Goal: Navigation & Orientation: Find specific page/section

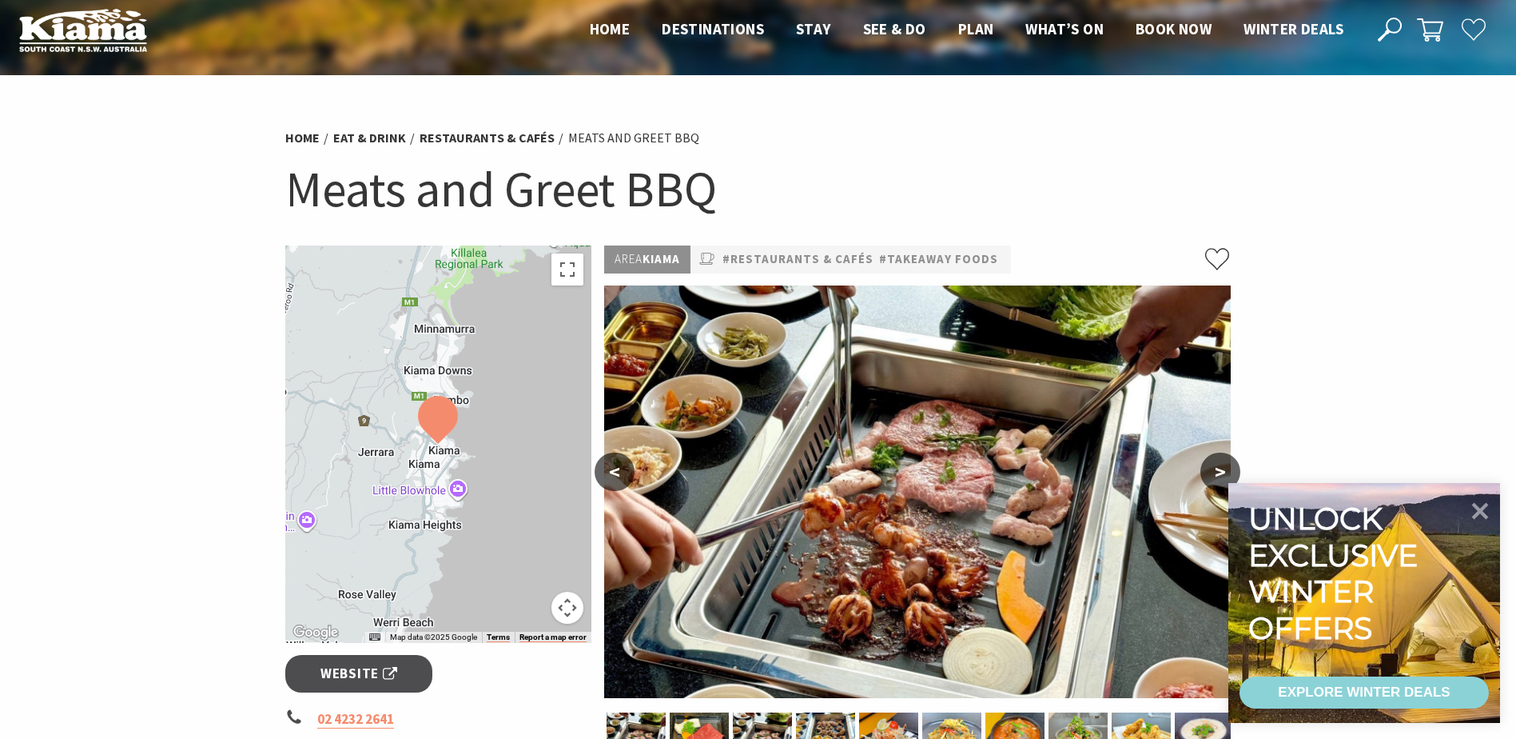
scroll to position [9, 0]
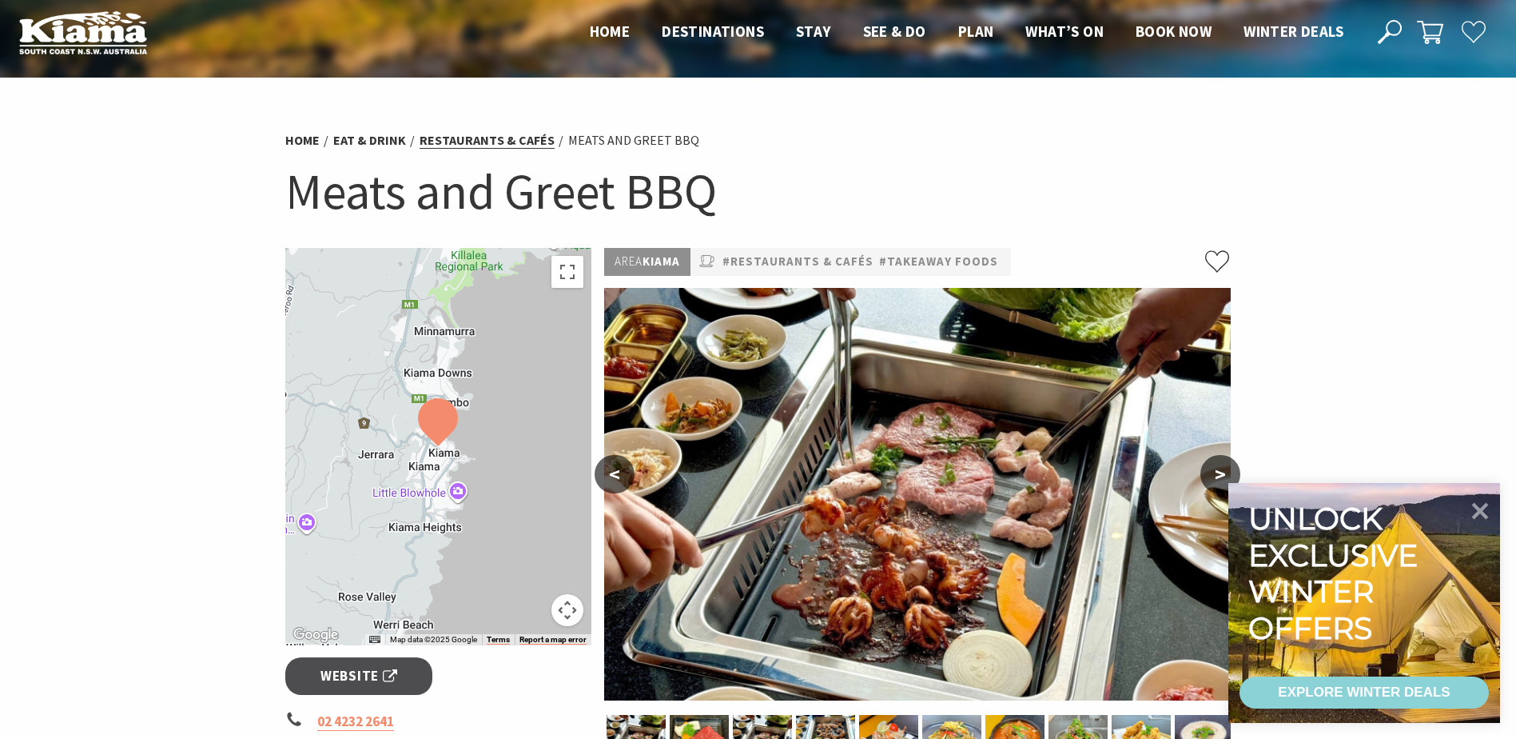
click at [466, 146] on link "Restaurants & Cafés" at bounding box center [487, 140] width 135 height 17
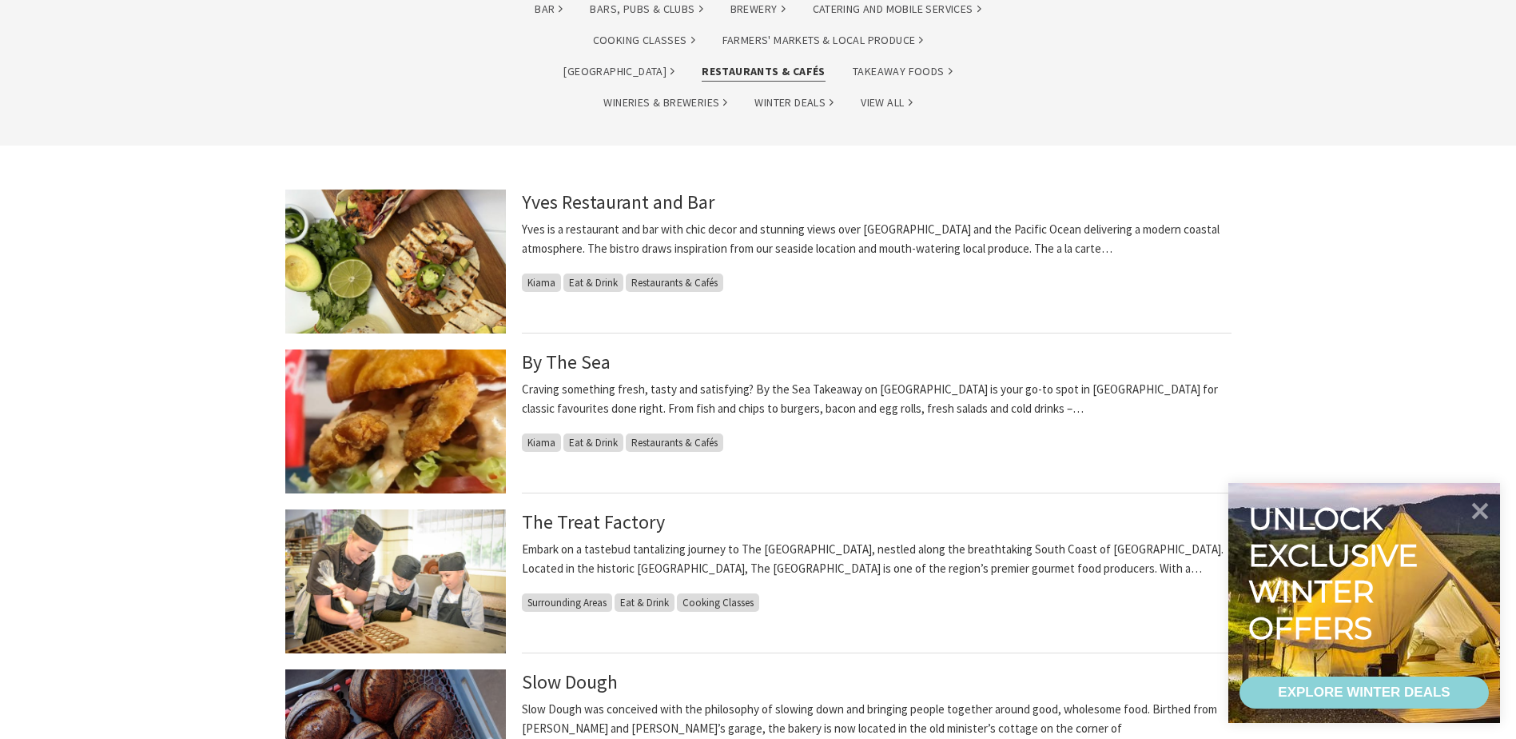
scroll to position [320, 0]
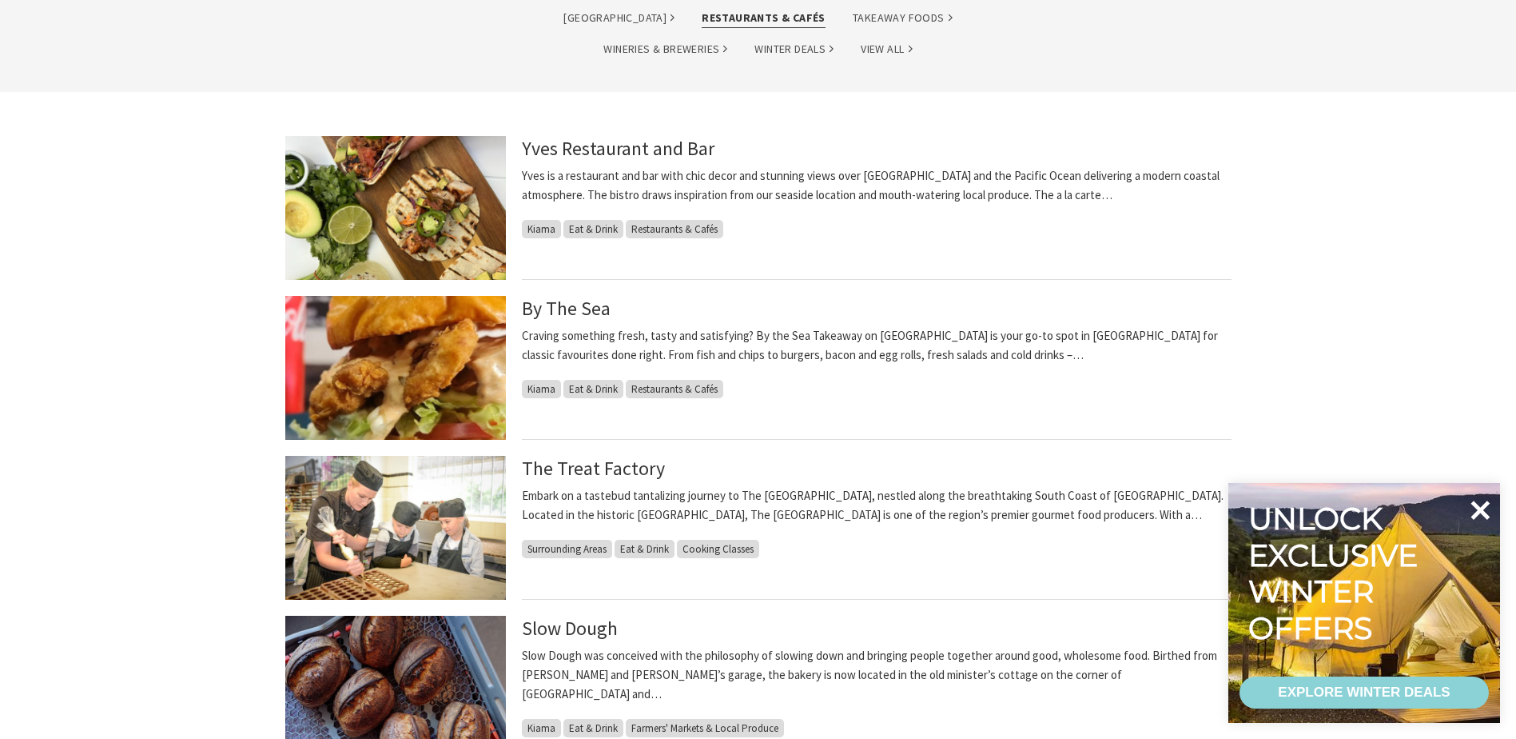
click at [1481, 511] on icon at bounding box center [1481, 509] width 19 height 19
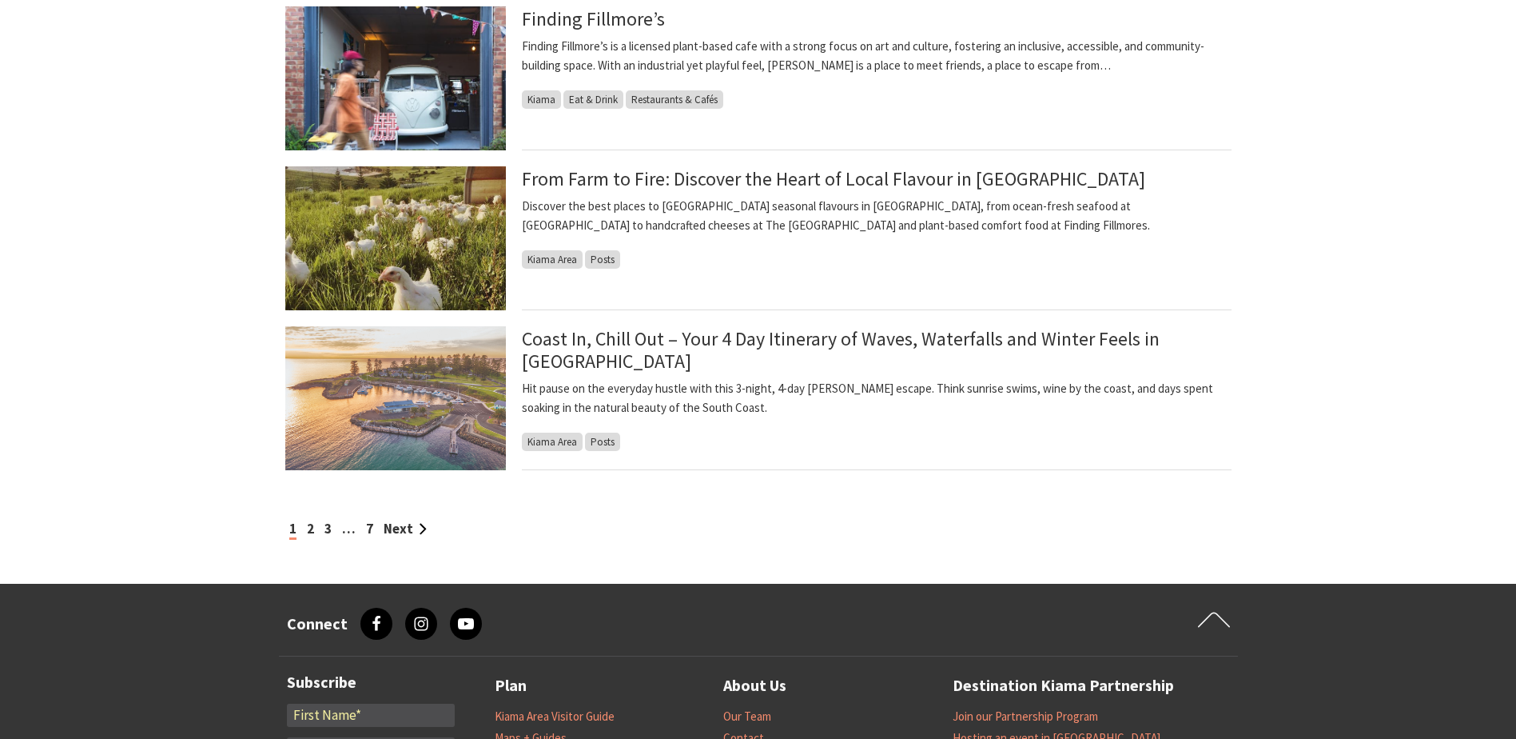
scroll to position [1279, 0]
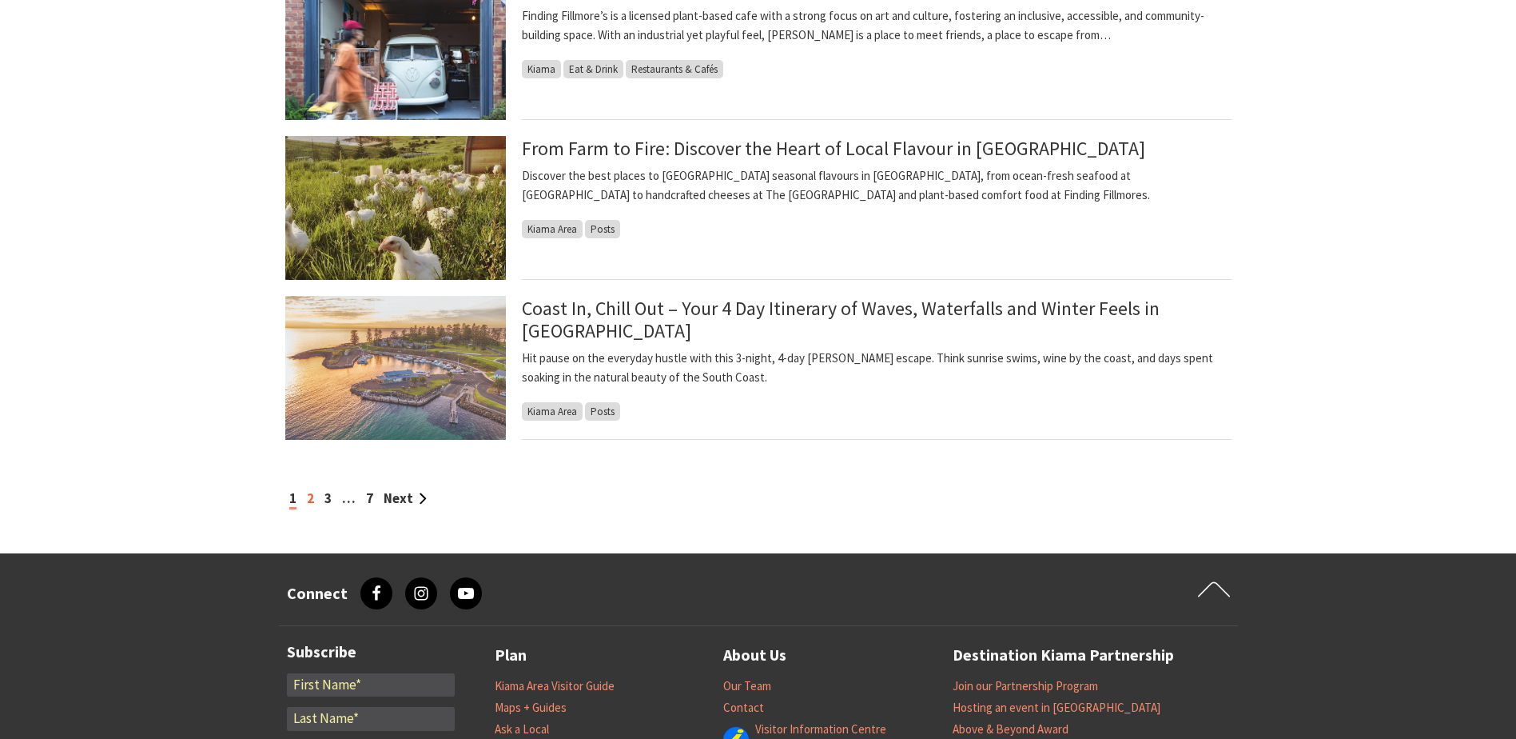
click at [309, 500] on link "2" at bounding box center [310, 498] width 7 height 18
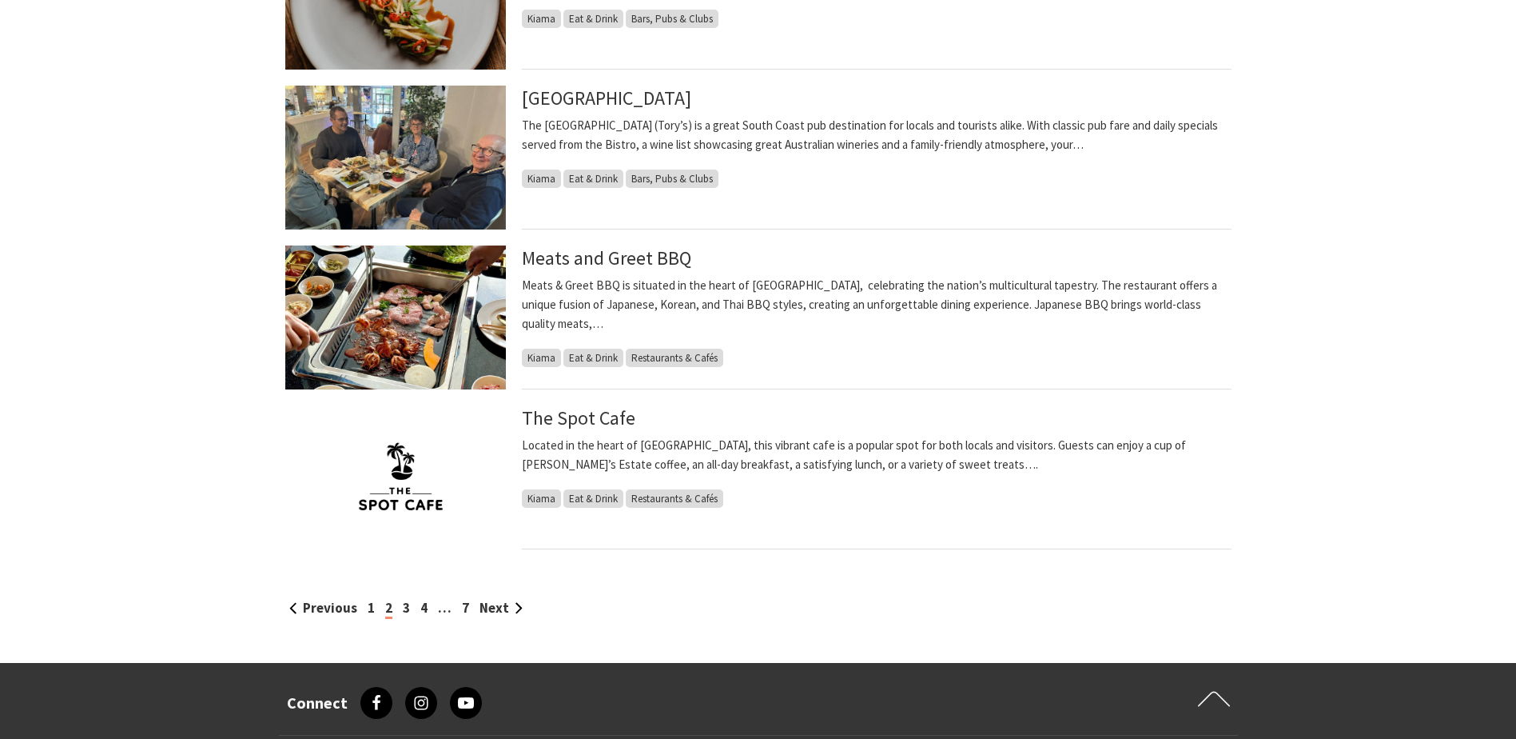
scroll to position [1199, 0]
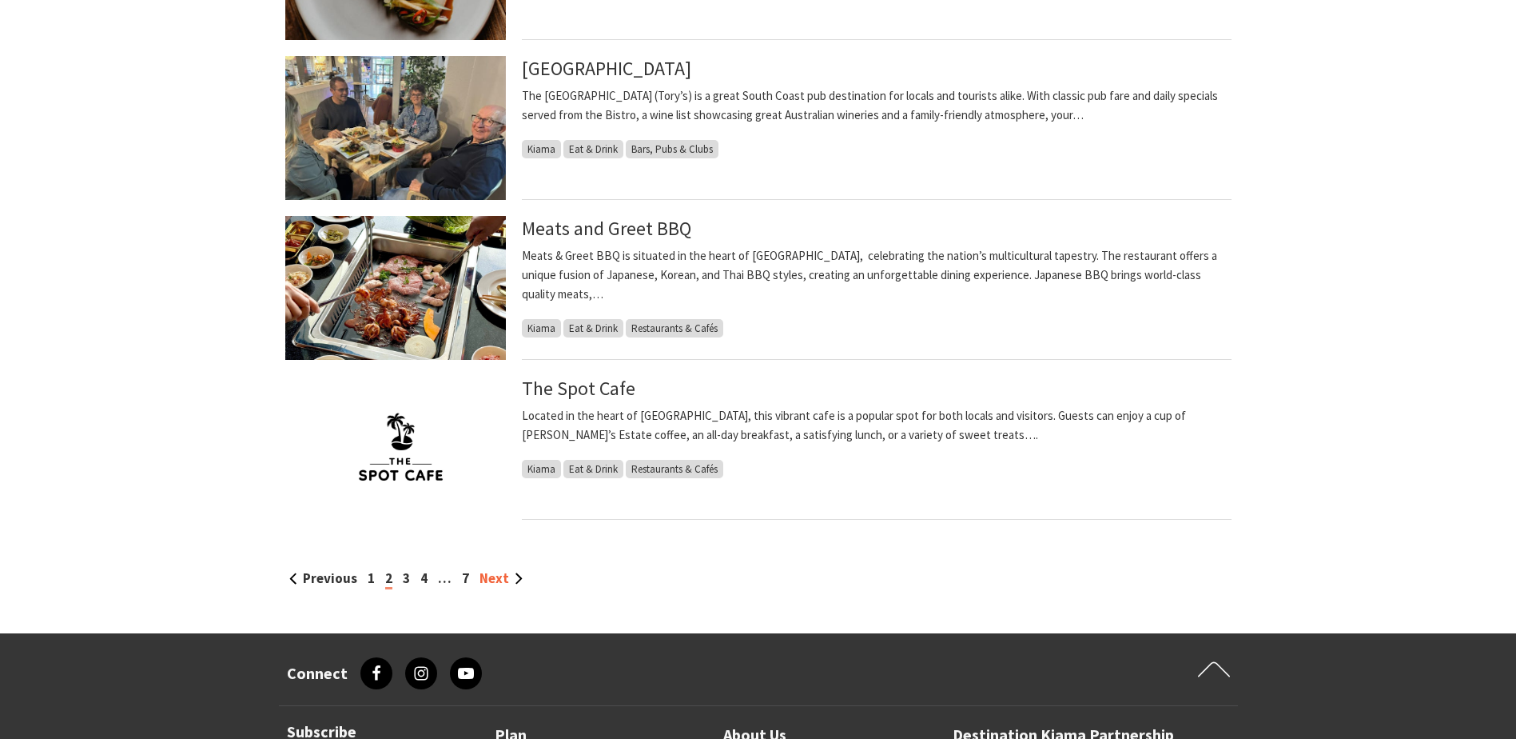
click at [492, 578] on link "Next" at bounding box center [501, 578] width 43 height 18
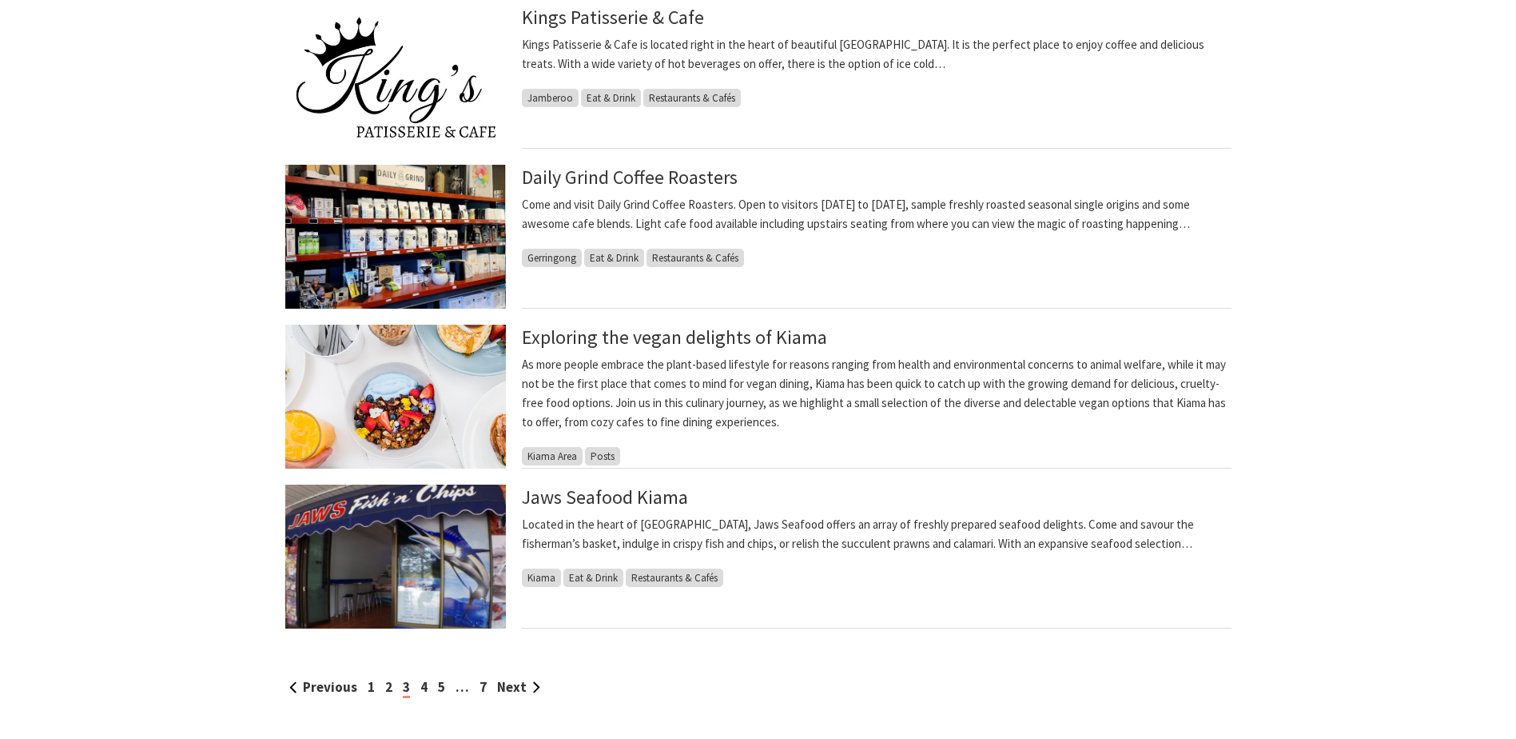
scroll to position [1119, 0]
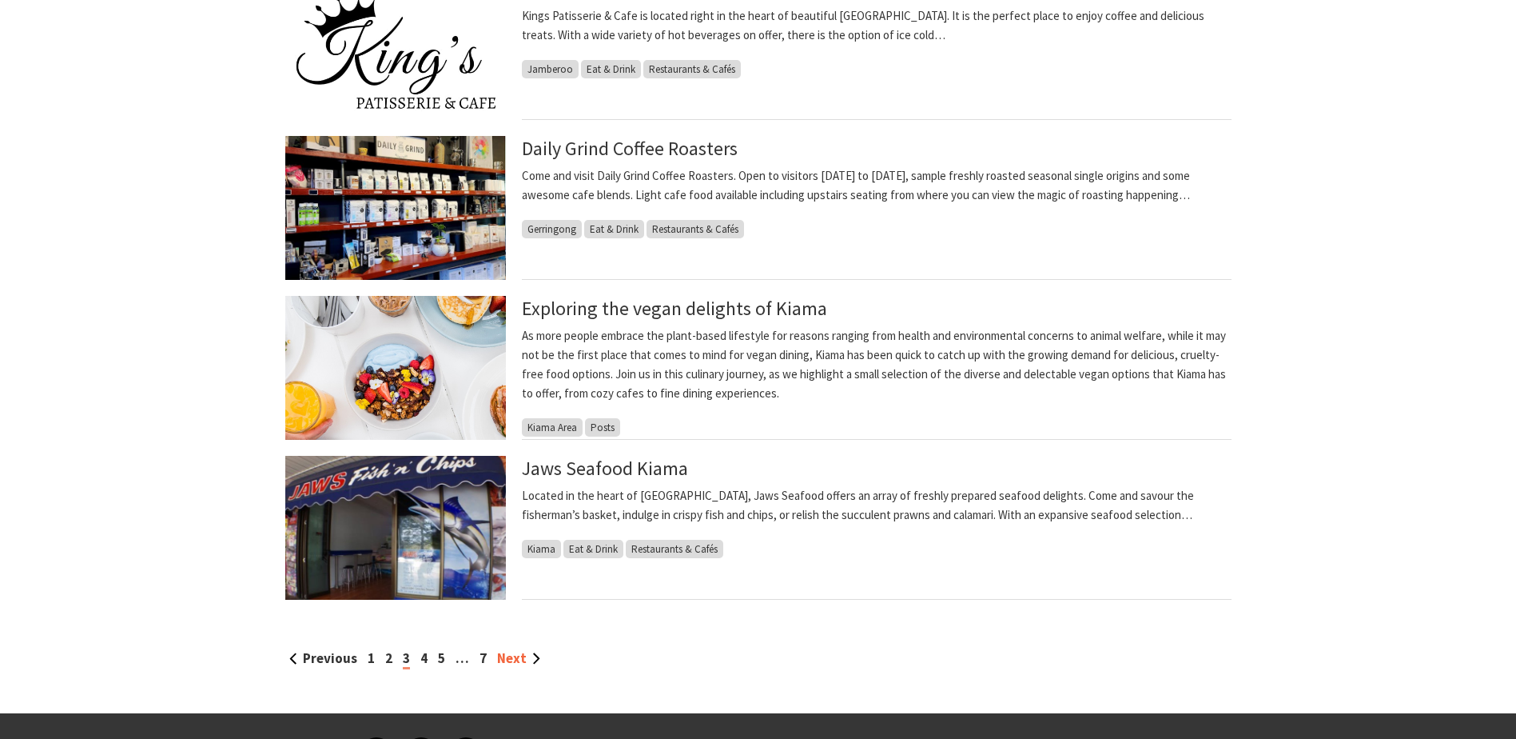
click at [516, 658] on link "Next" at bounding box center [518, 658] width 43 height 18
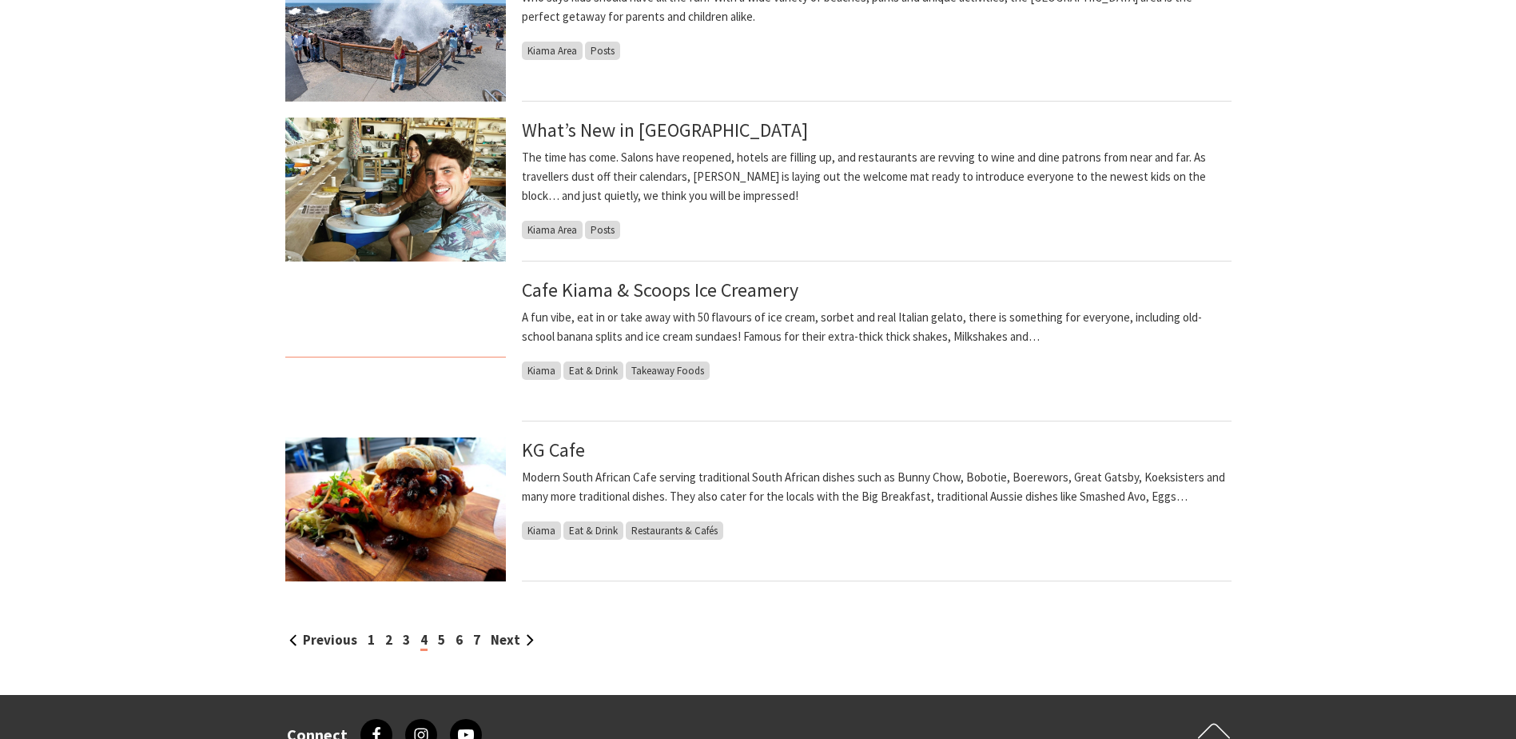
scroll to position [1279, 0]
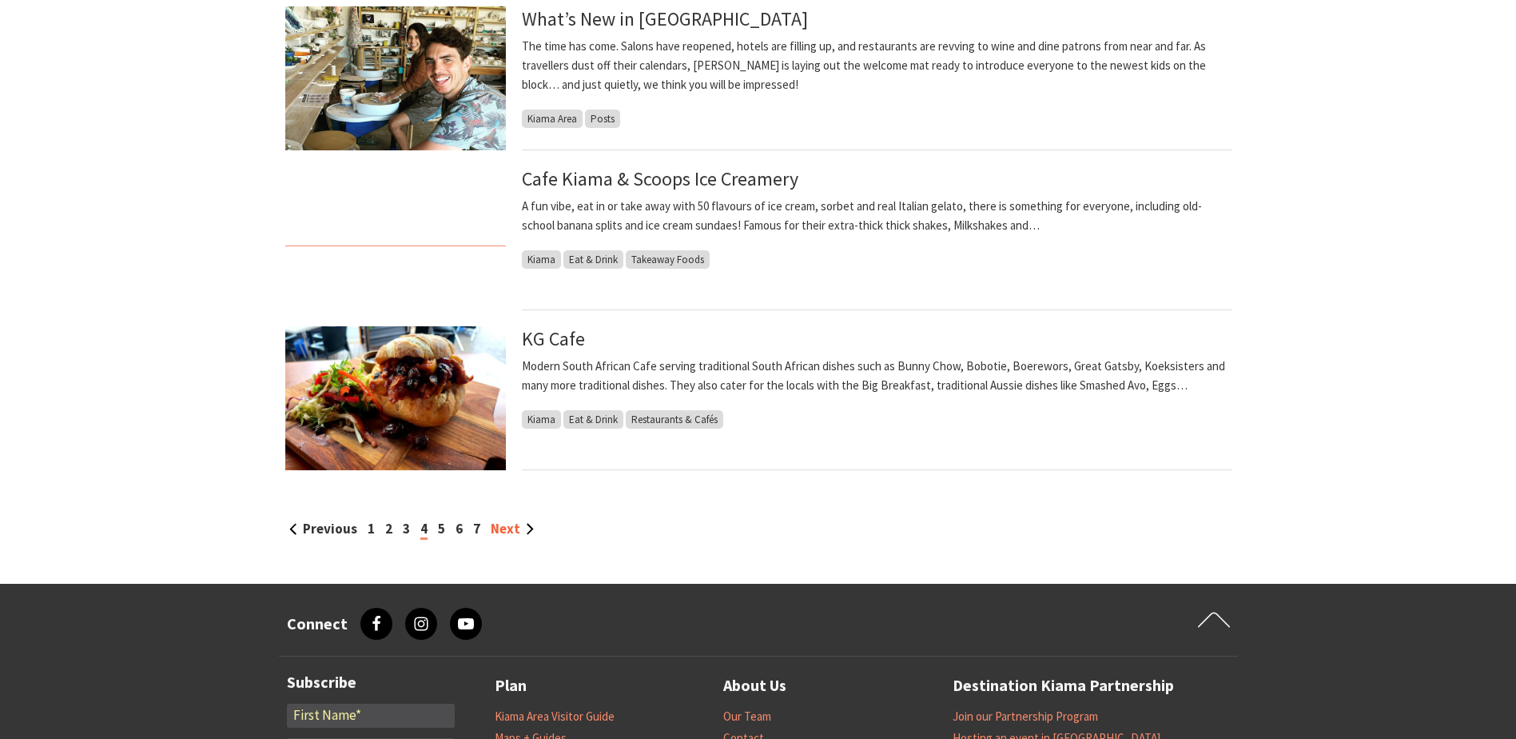
click at [504, 526] on link "Next" at bounding box center [512, 529] width 43 height 18
